Goal: Task Accomplishment & Management: Manage account settings

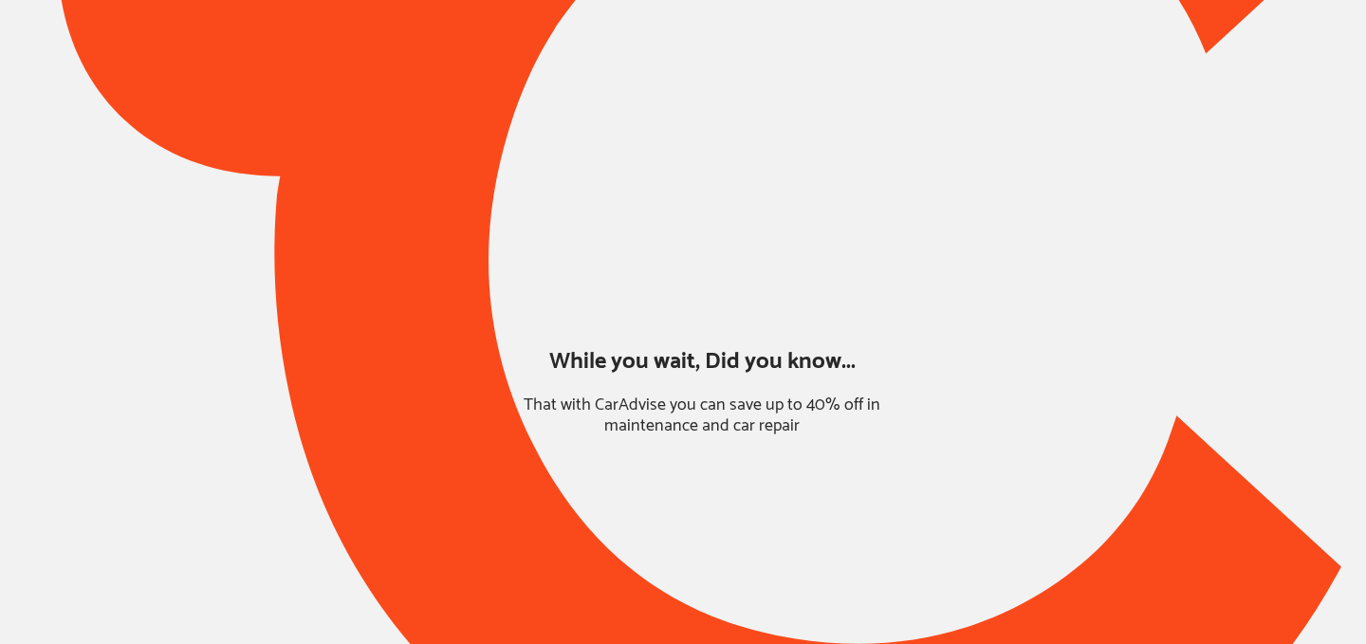
type input "*****"
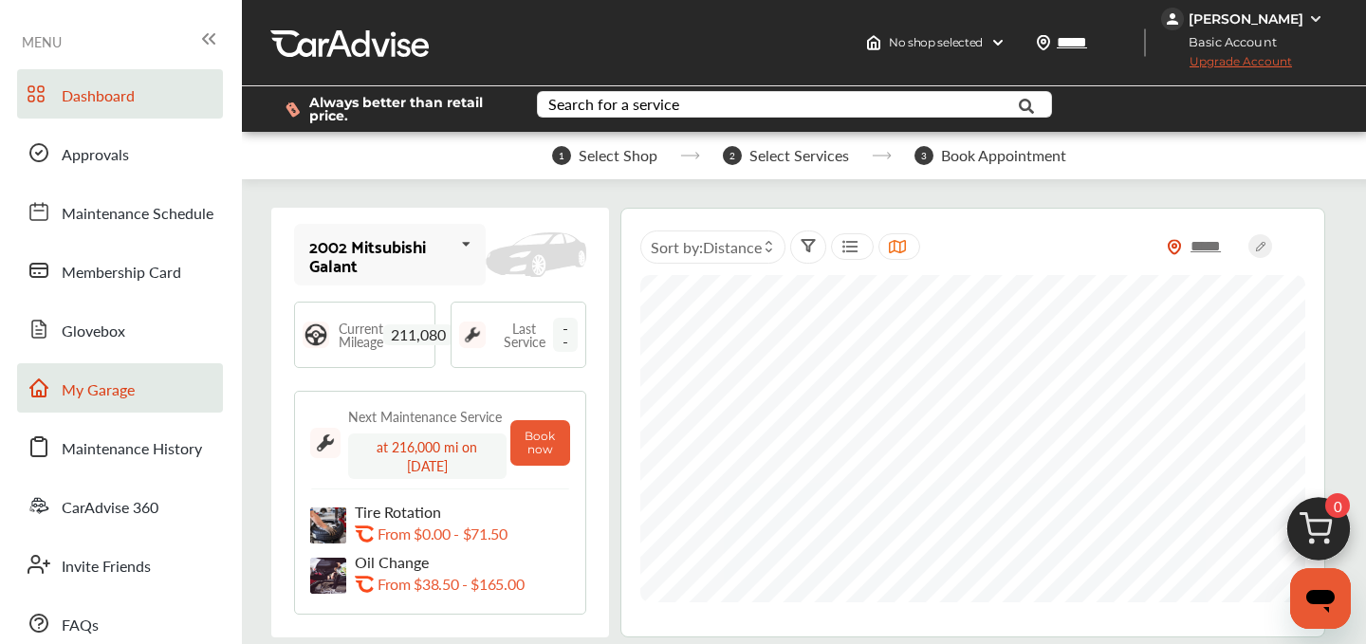
click at [99, 399] on span "My Garage" at bounding box center [98, 390] width 73 height 25
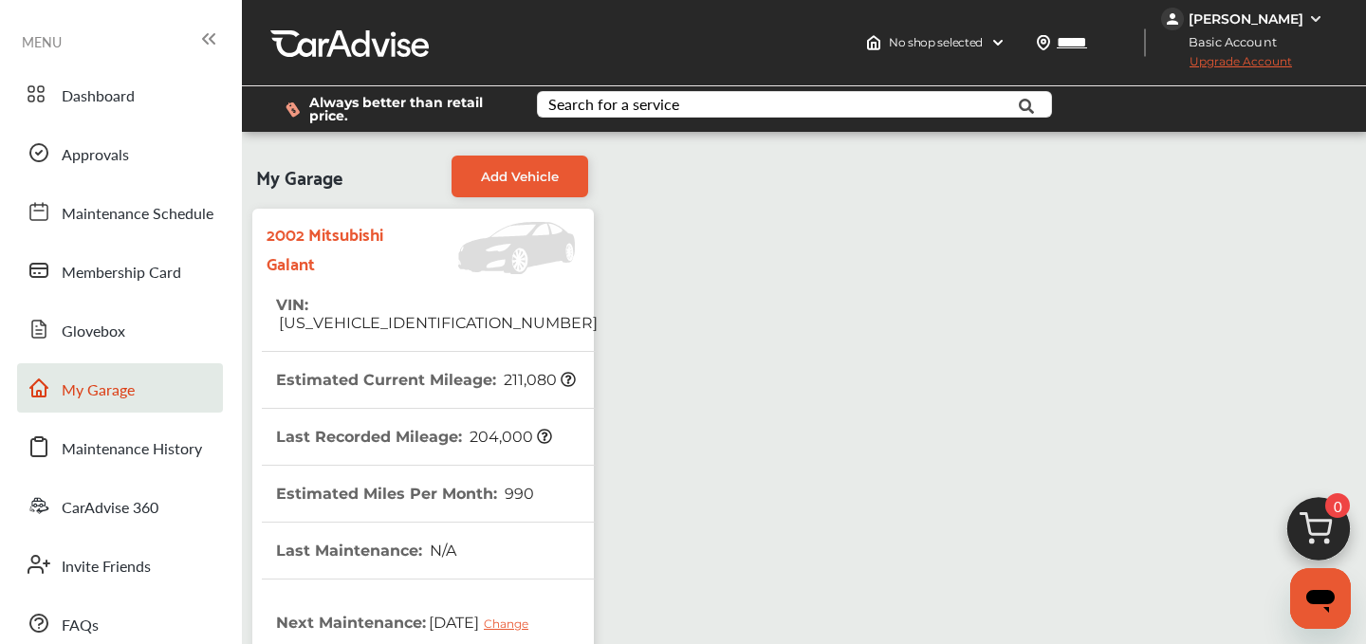
click at [752, 460] on div "My Garage Add Vehicle 2002 Mitsubishi Galant VIN : [US_VEHICLE_IDENTIFICATION_N…" at bounding box center [804, 610] width 1114 height 929
